Goal: Check status: Check status

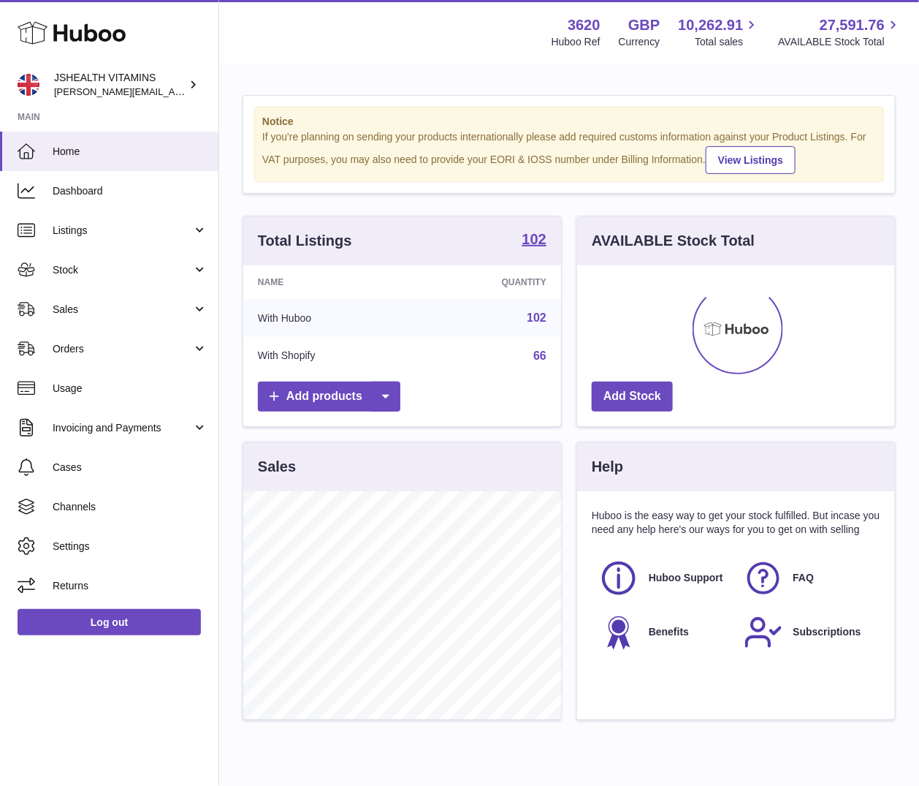
scroll to position [228, 318]
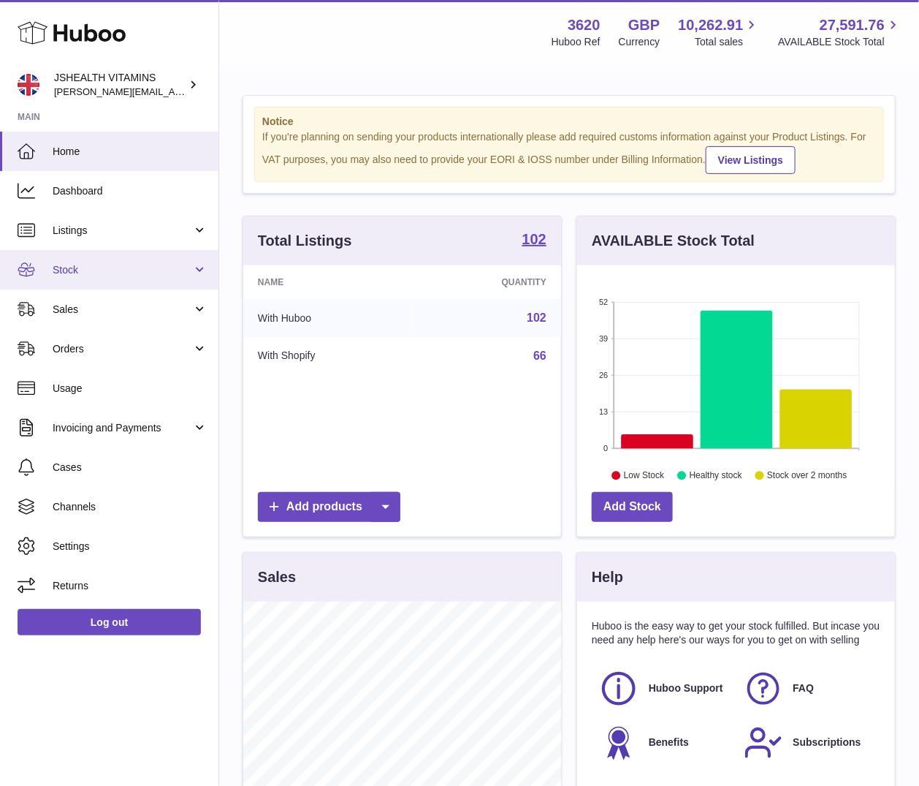
click at [105, 274] on span "Stock" at bounding box center [123, 270] width 140 height 14
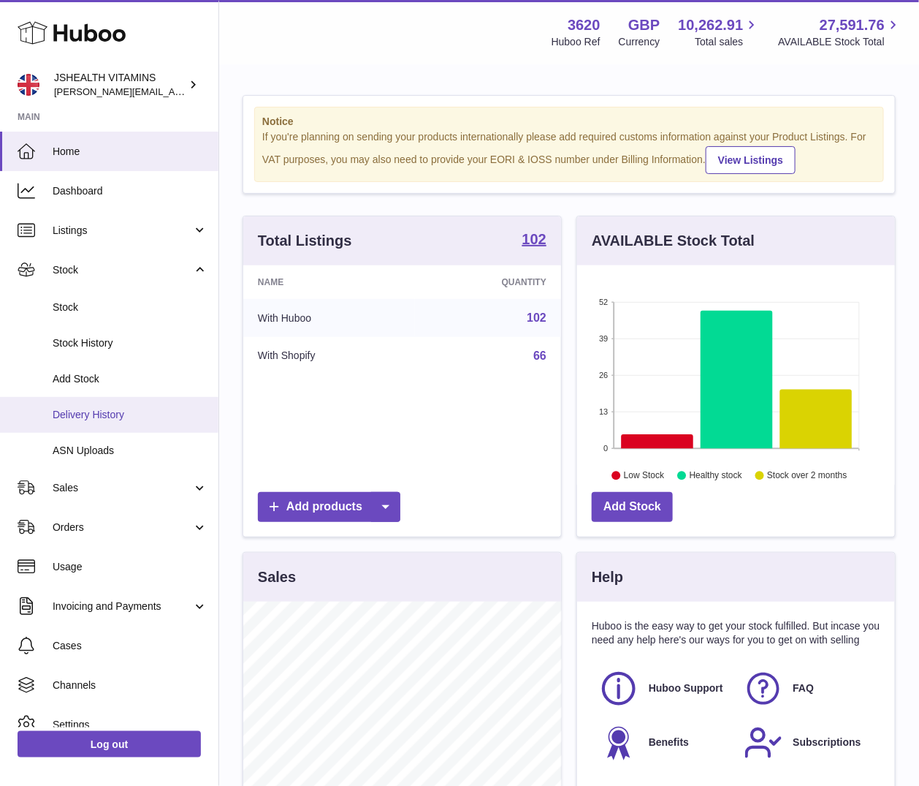
click at [113, 403] on link "Delivery History" at bounding box center [109, 415] width 219 height 36
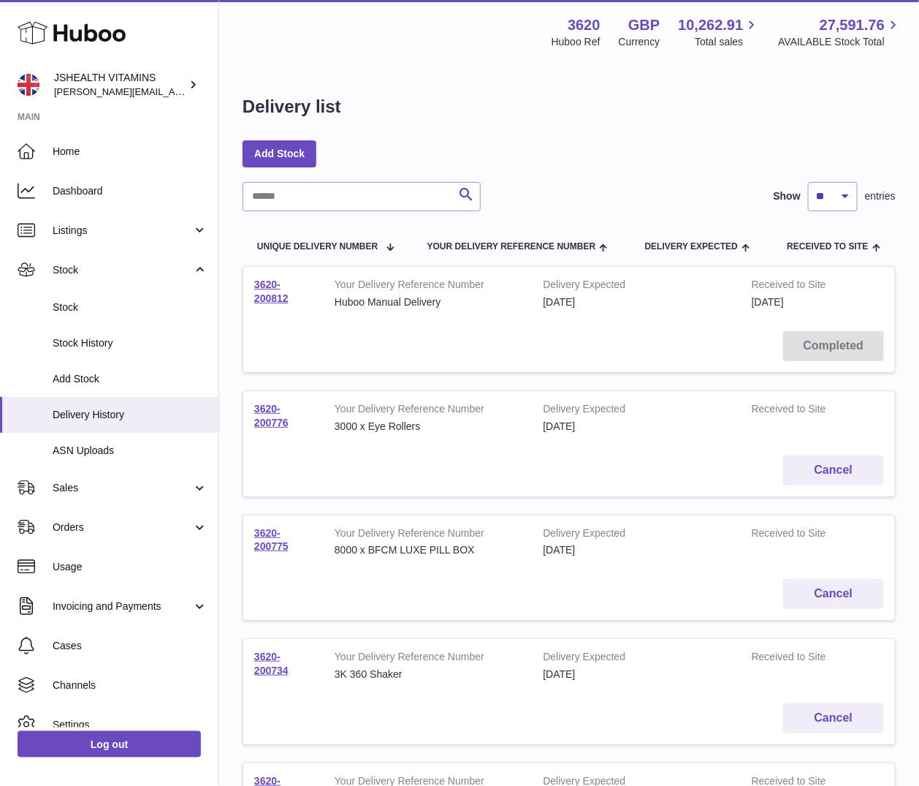
scroll to position [868, 0]
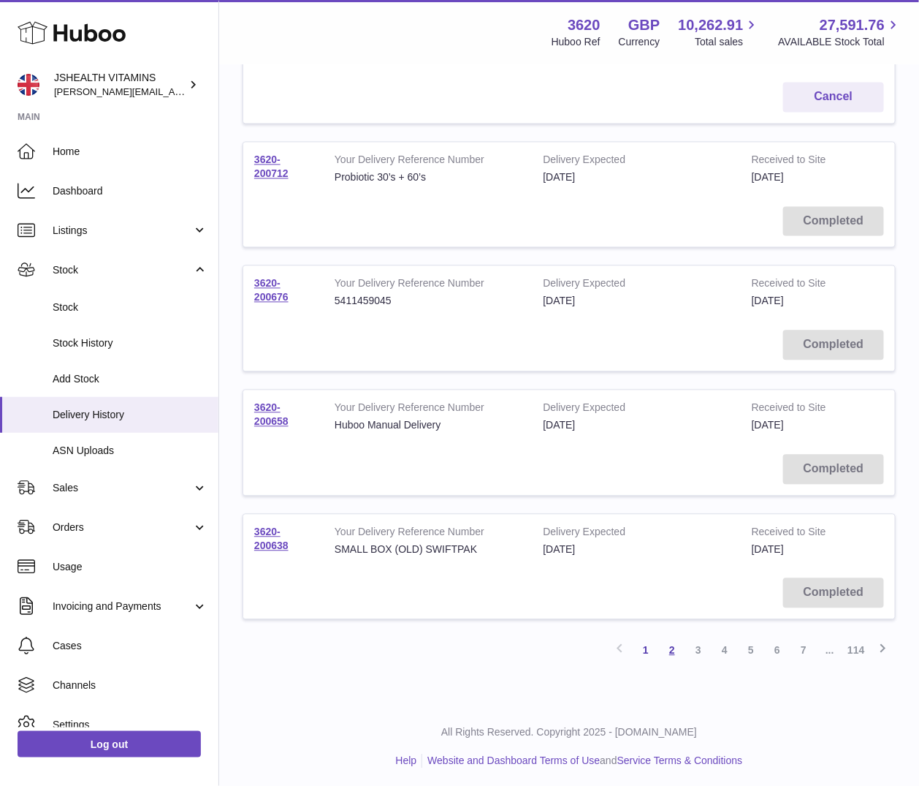
click at [672, 645] on link "2" at bounding box center [672, 650] width 26 height 26
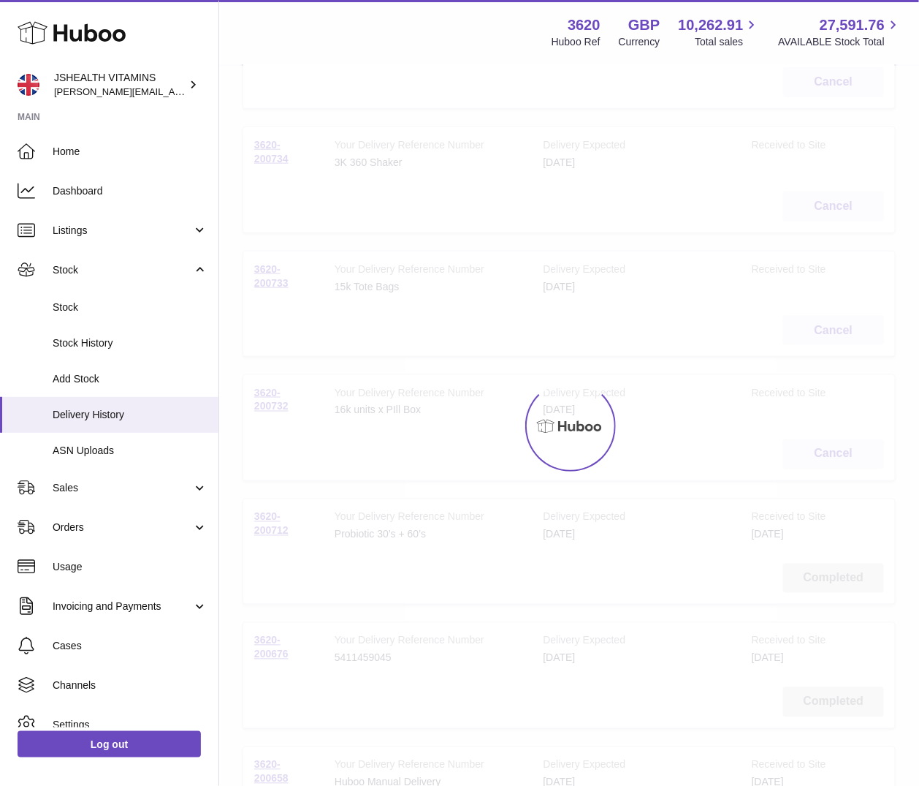
scroll to position [66, 0]
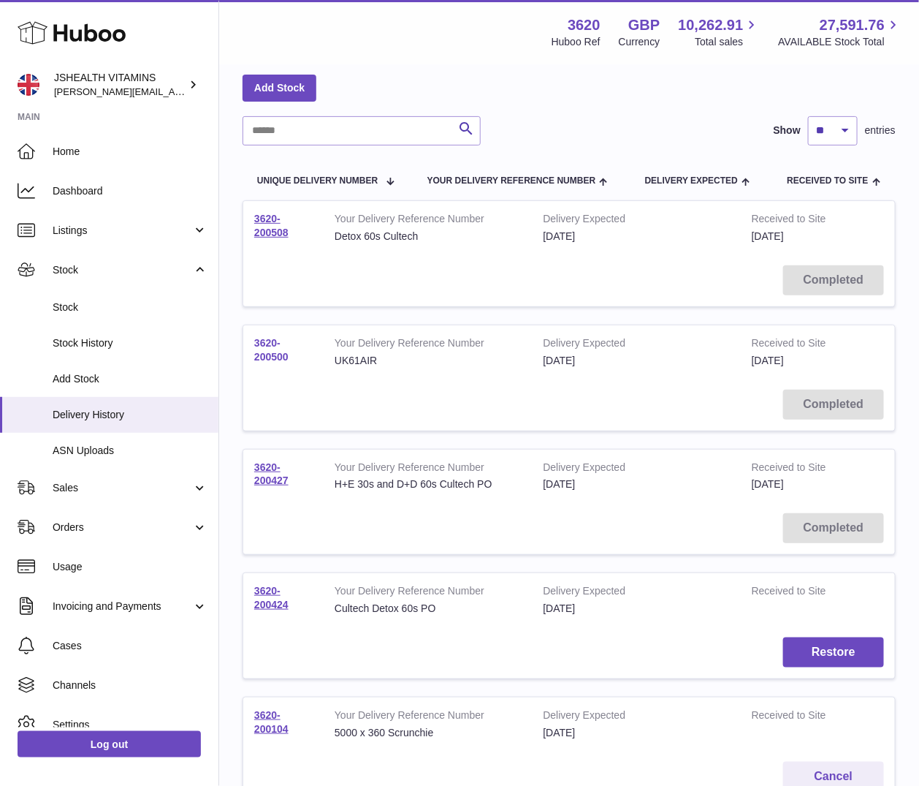
click at [270, 357] on link "3620-200500" at bounding box center [271, 350] width 34 height 26
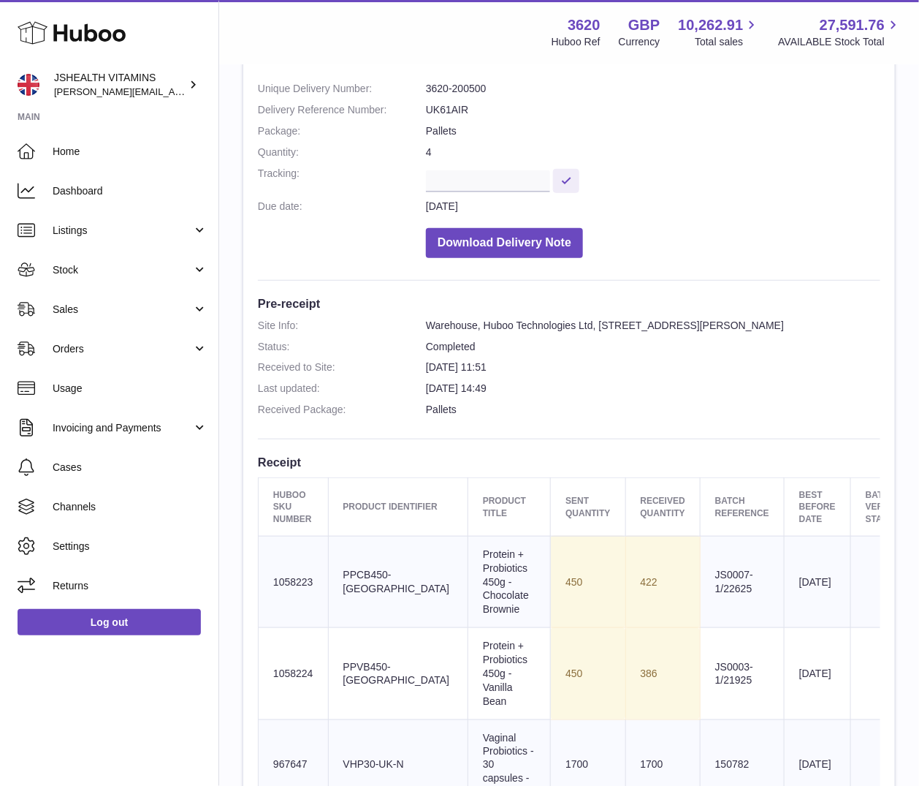
scroll to position [182, 0]
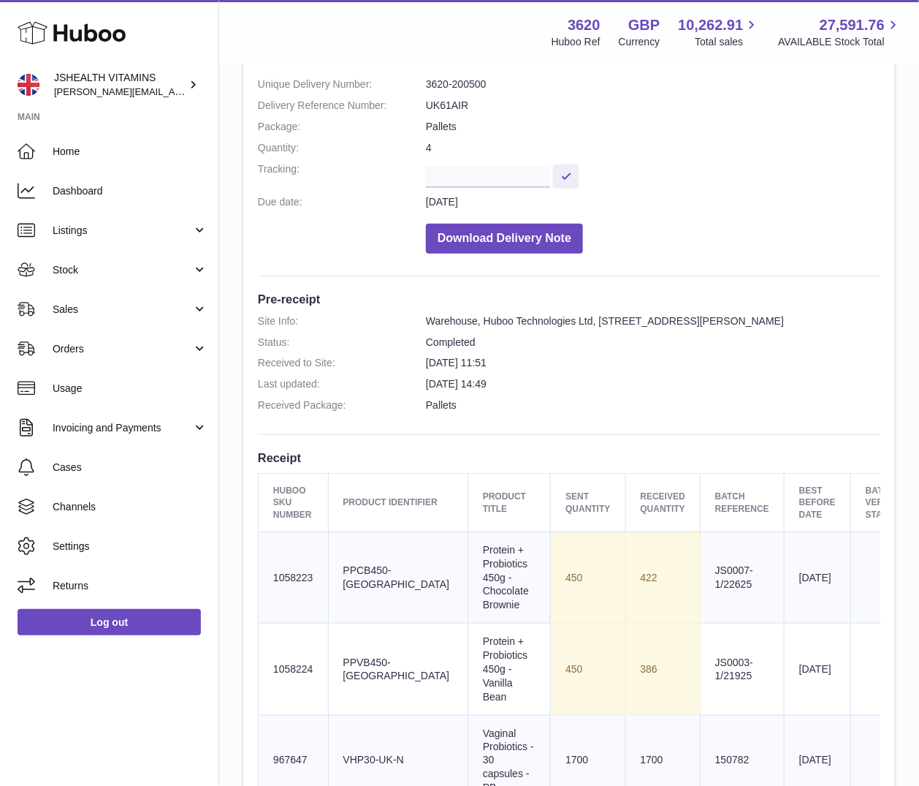
click at [551, 674] on td "Sent Quantity 450" at bounding box center [588, 668] width 75 height 91
copy td "450"
click at [626, 581] on td "422" at bounding box center [663, 576] width 75 height 91
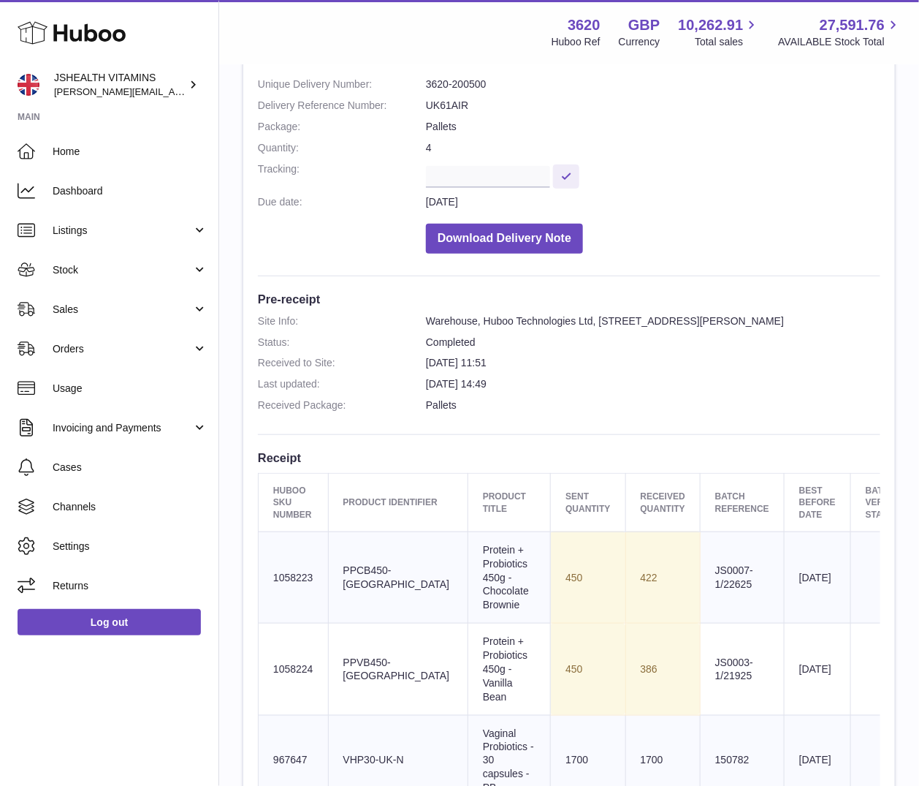
copy td "422"
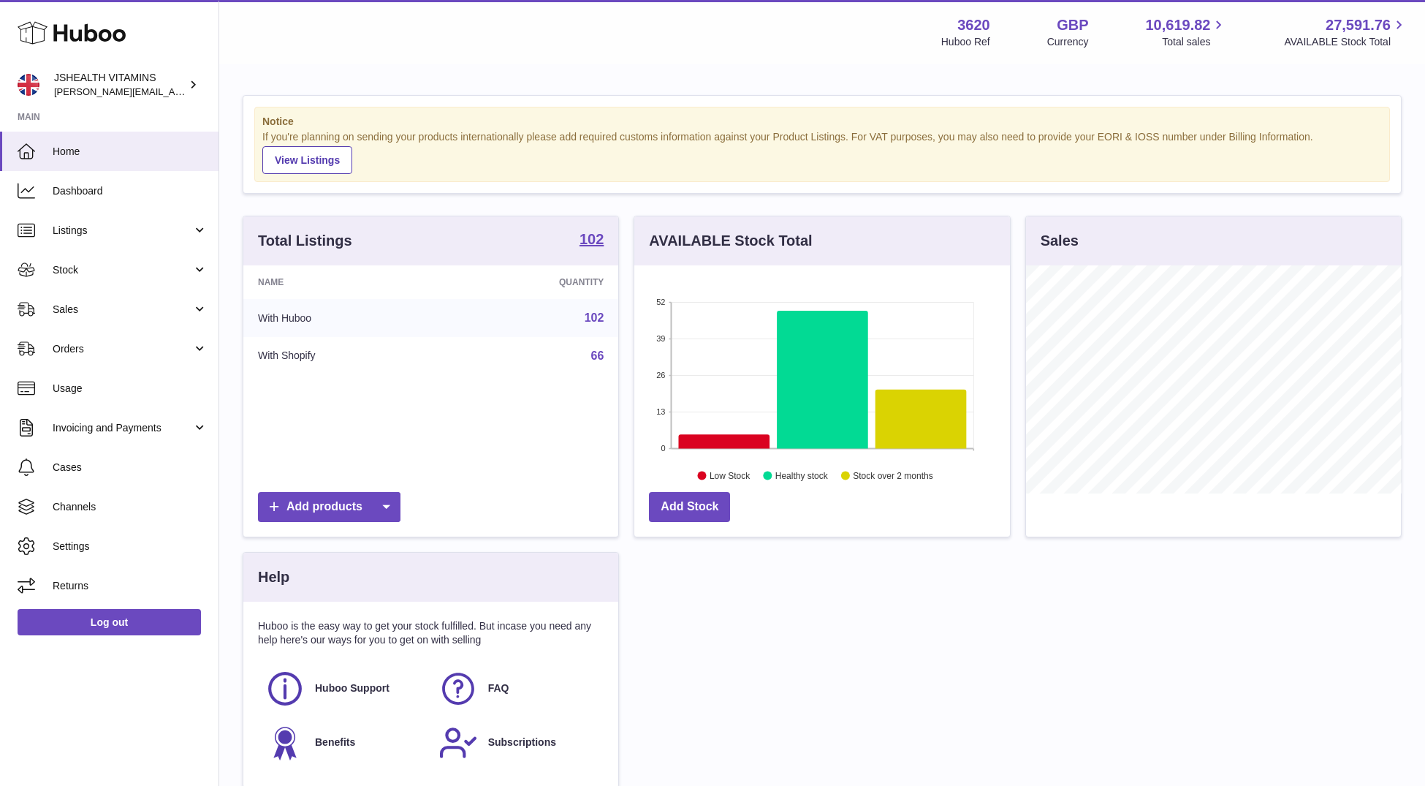
scroll to position [228, 375]
click at [124, 265] on span "Stock" at bounding box center [123, 270] width 140 height 14
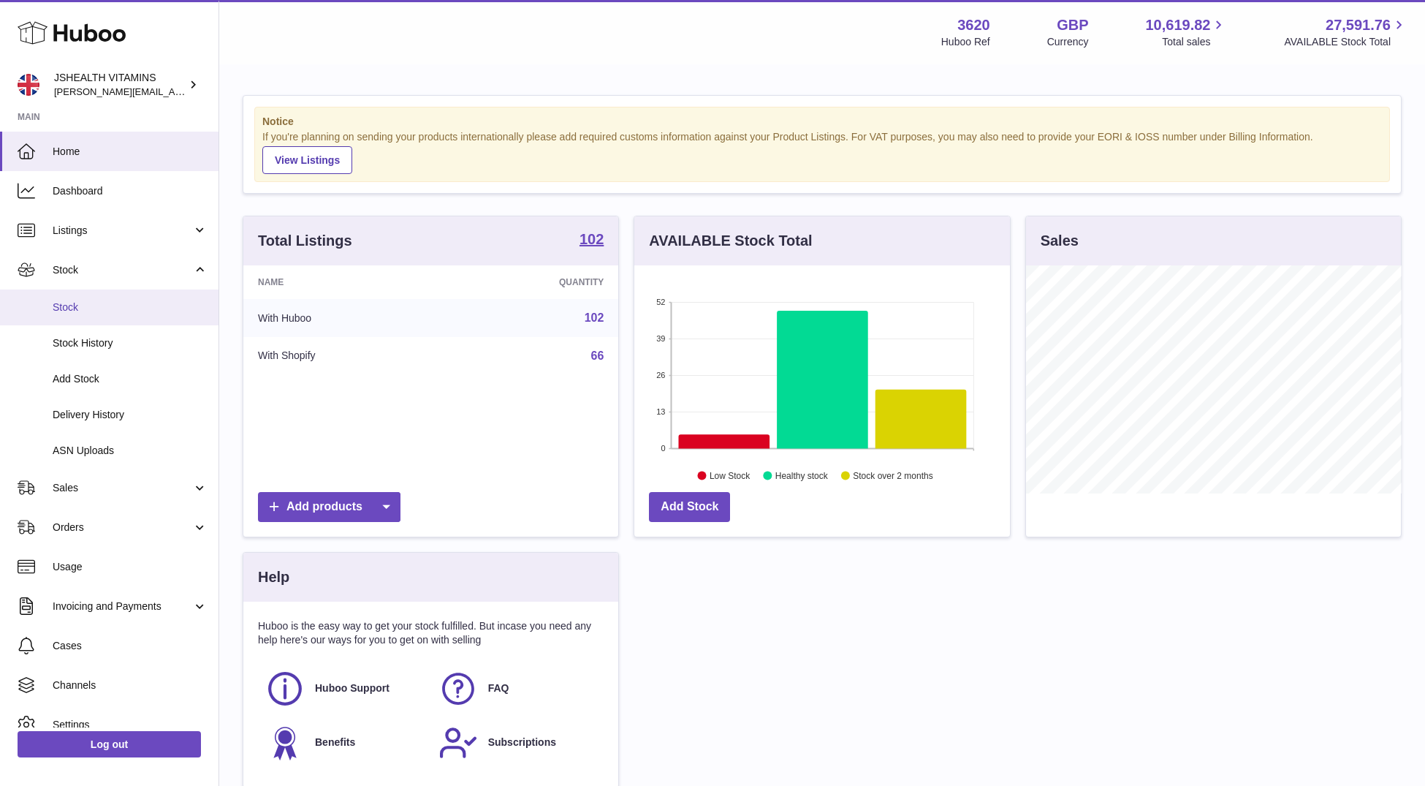
click at [107, 312] on span "Stock" at bounding box center [130, 307] width 155 height 14
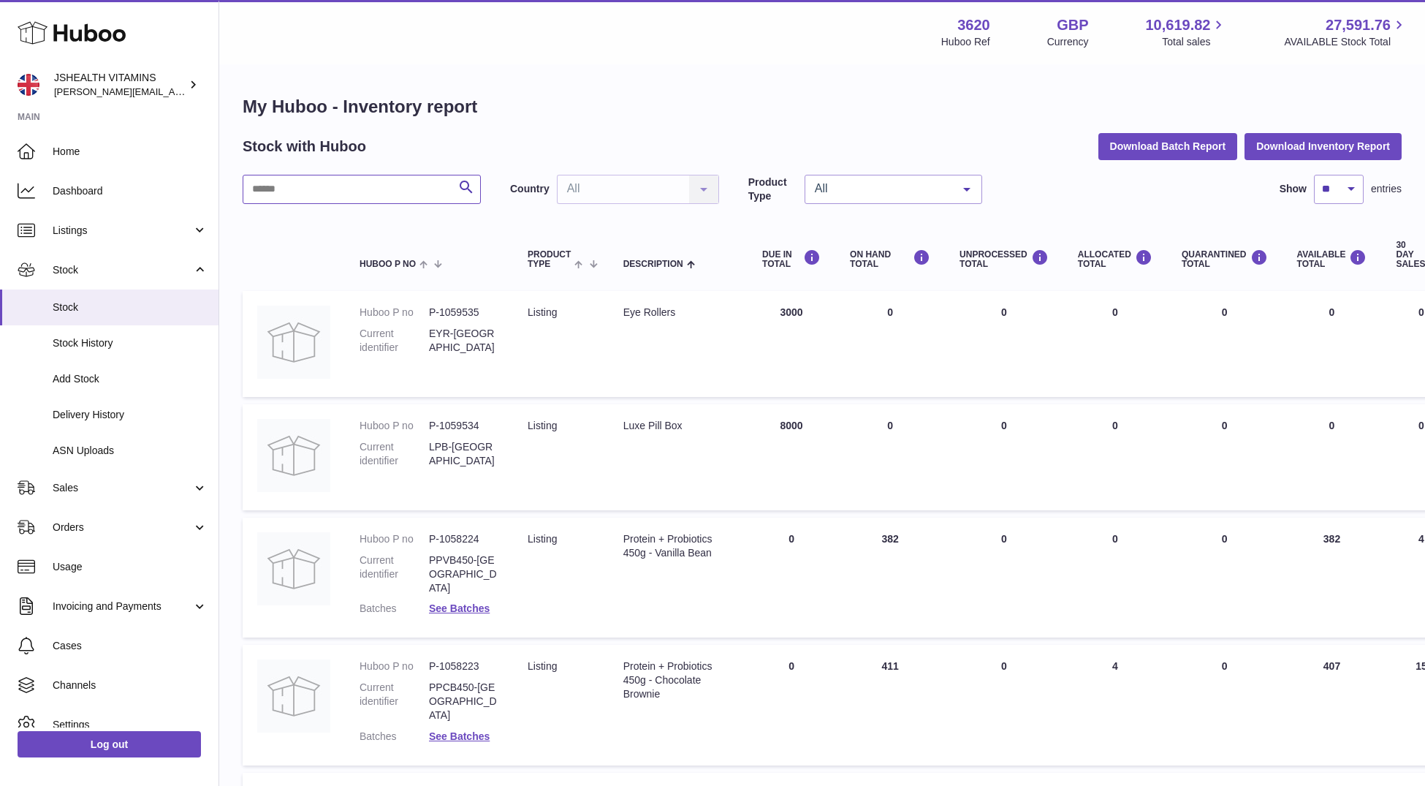
click at [332, 195] on input "text" at bounding box center [362, 189] width 238 height 29
type input "*******"
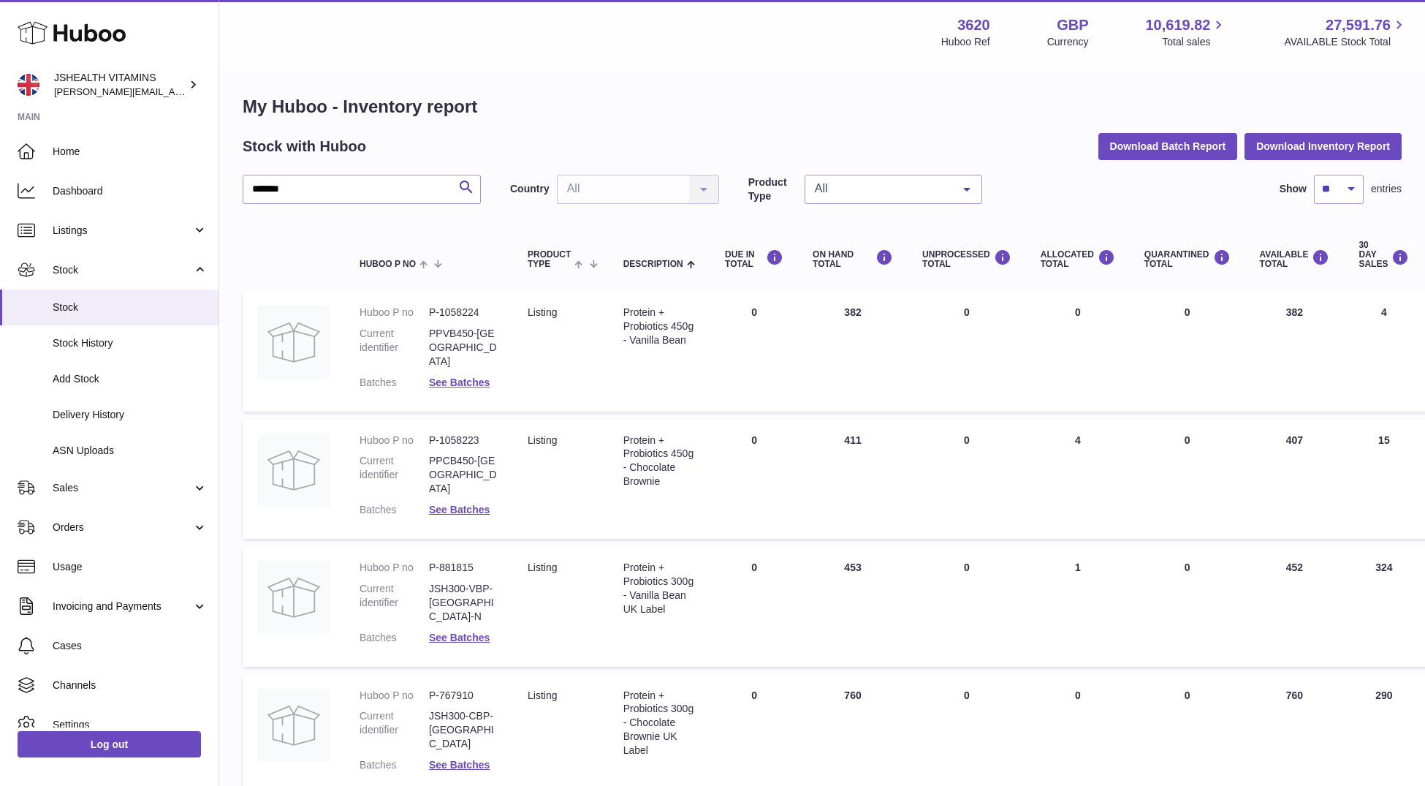
click at [476, 334] on dd "PPVB450-UK" at bounding box center [463, 348] width 69 height 42
copy dl "PPVB450-UK"
click at [461, 433] on dl "Huboo P no P-1058223 Current identifier PPCB450-UK Batches See Batches" at bounding box center [429, 478] width 139 height 91
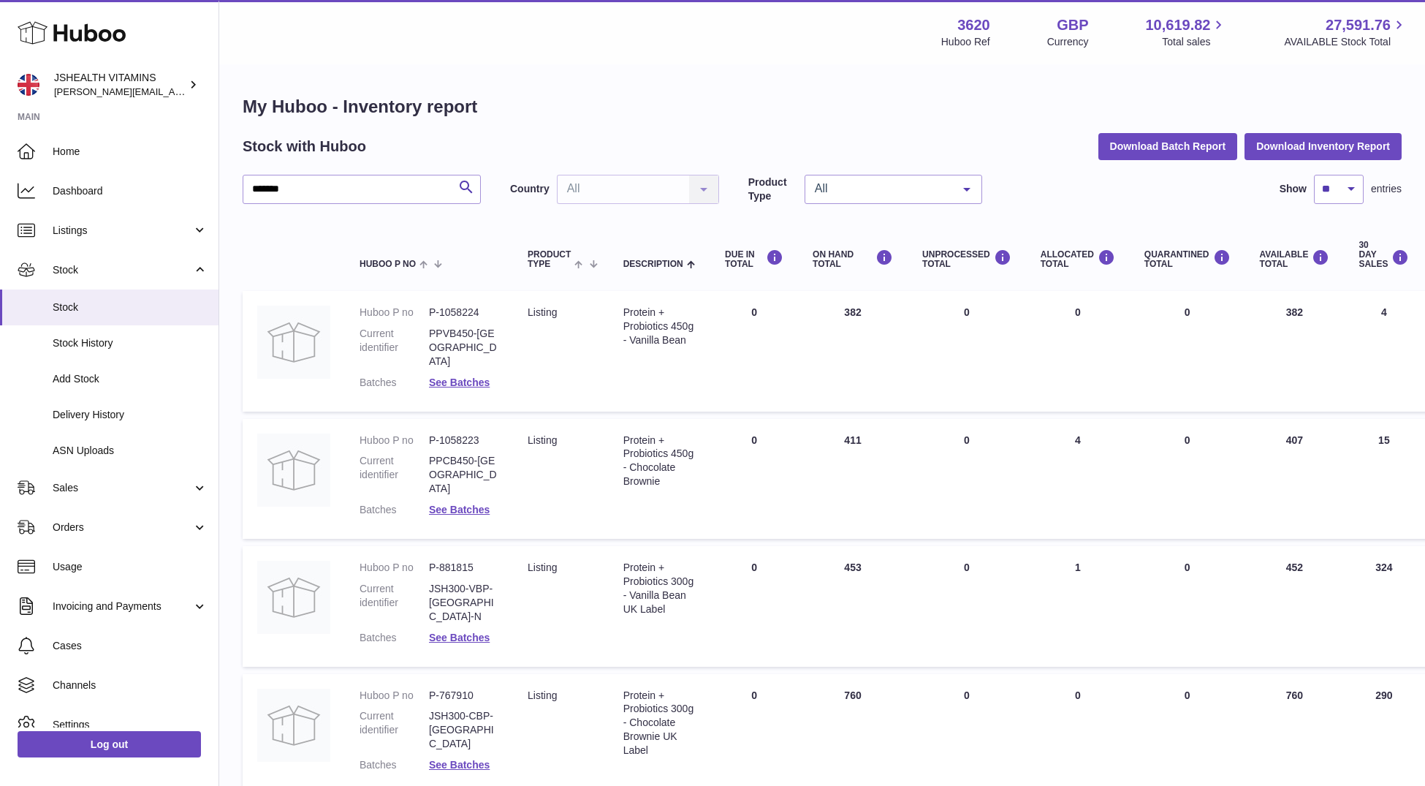
click at [463, 454] on dd "PPCB450-UK" at bounding box center [463, 475] width 69 height 42
copy dl "PPCB450-UK"
